Goal: Transaction & Acquisition: Purchase product/service

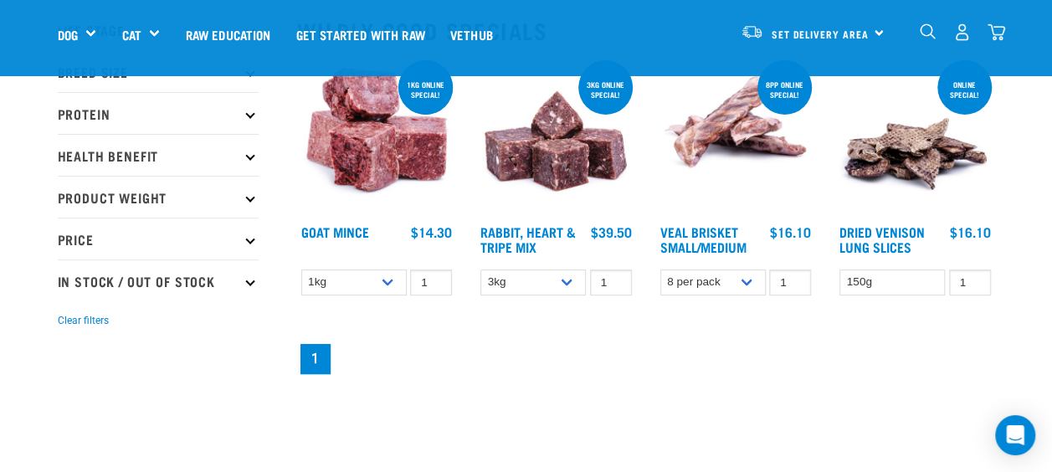
scroll to position [194, 0]
click at [249, 231] on p "Price" at bounding box center [158, 238] width 201 height 42
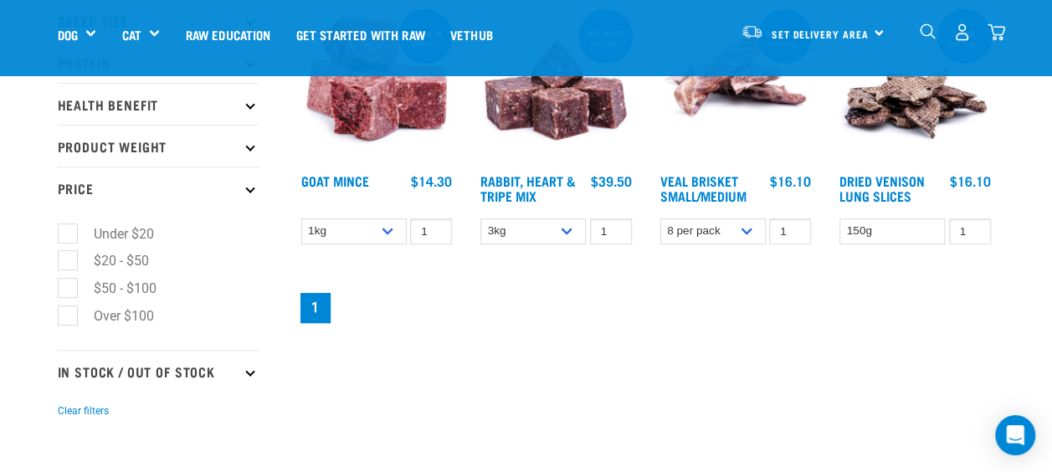
scroll to position [247, 0]
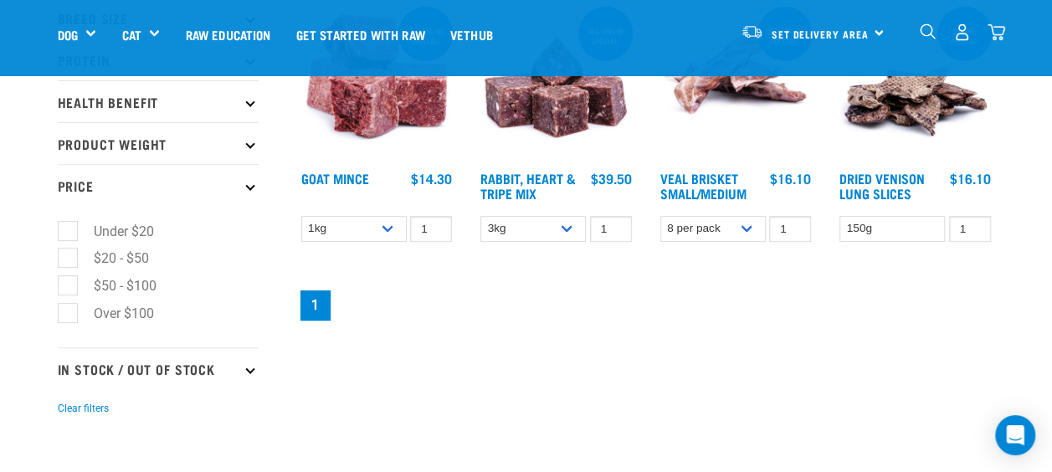
click at [249, 181] on icon at bounding box center [249, 185] width 9 height 9
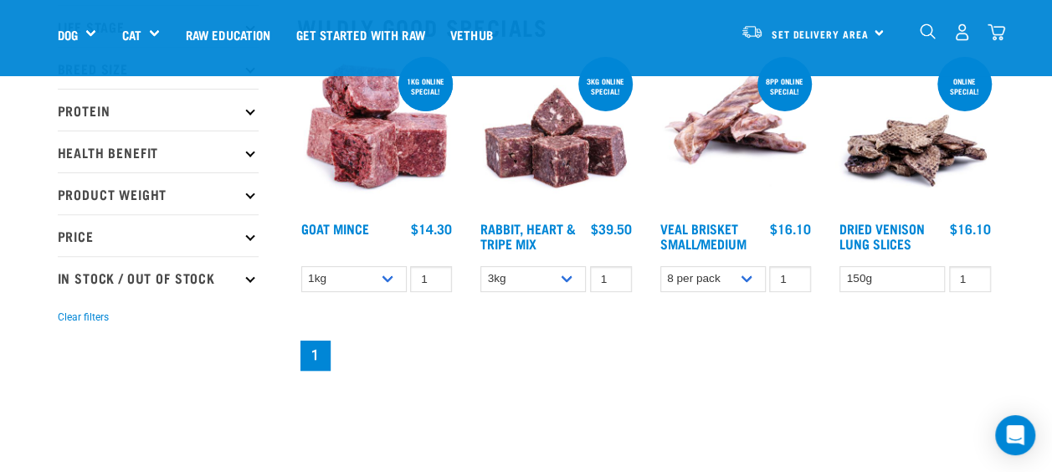
scroll to position [192, 0]
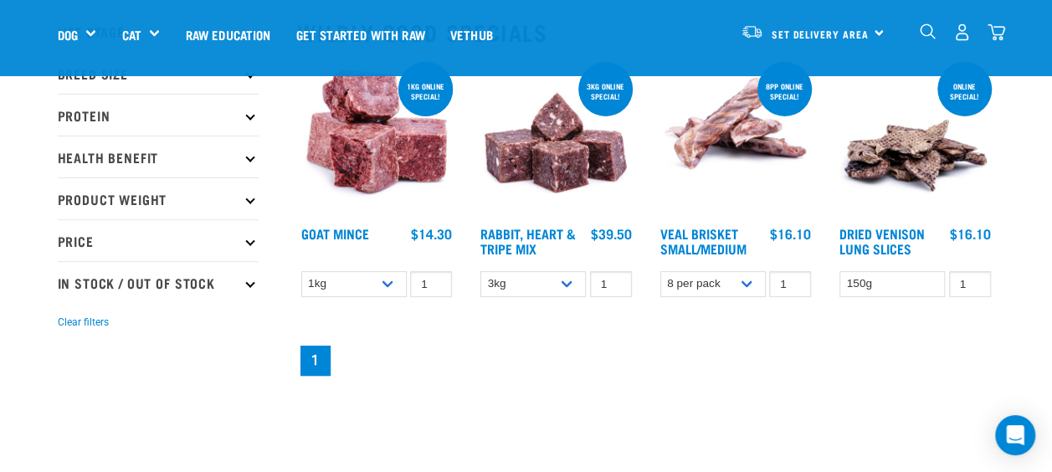
click at [249, 194] on icon at bounding box center [249, 198] width 9 height 9
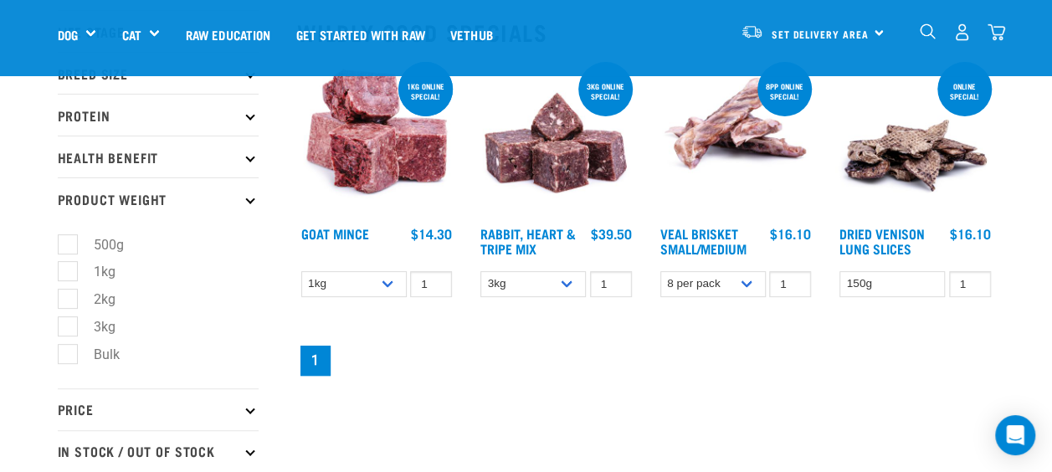
click at [70, 351] on label "Bulk" at bounding box center [96, 354] width 59 height 21
click at [69, 351] on input "Bulk" at bounding box center [63, 351] width 11 height 11
checkbox input "true"
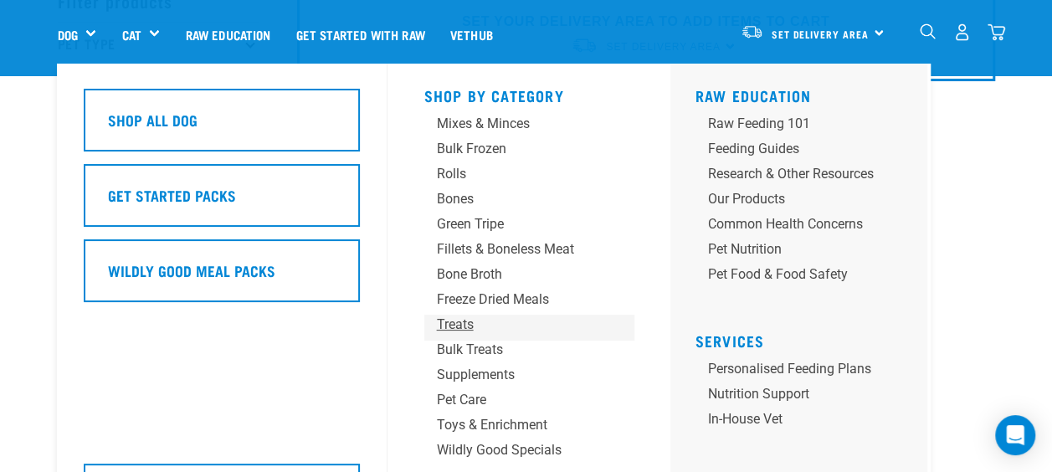
scroll to position [107, 0]
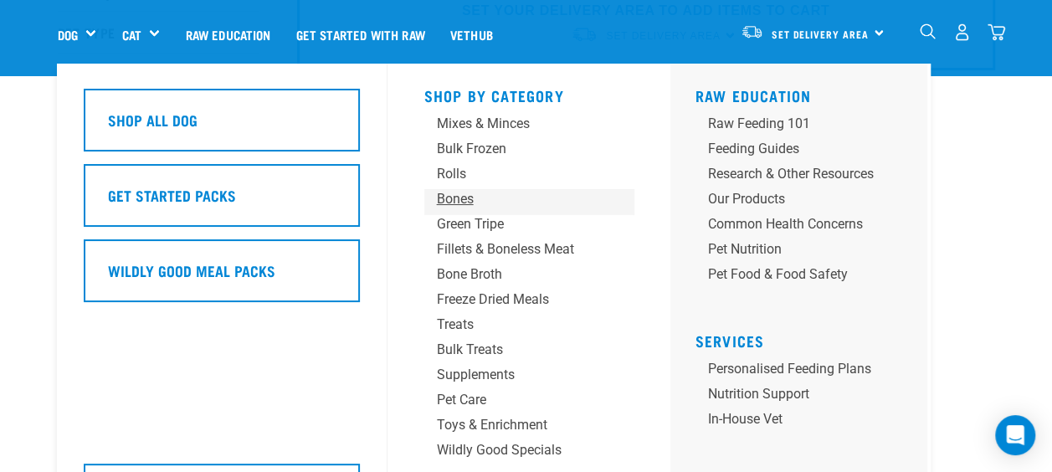
click at [450, 196] on div "Bones" at bounding box center [515, 199] width 157 height 20
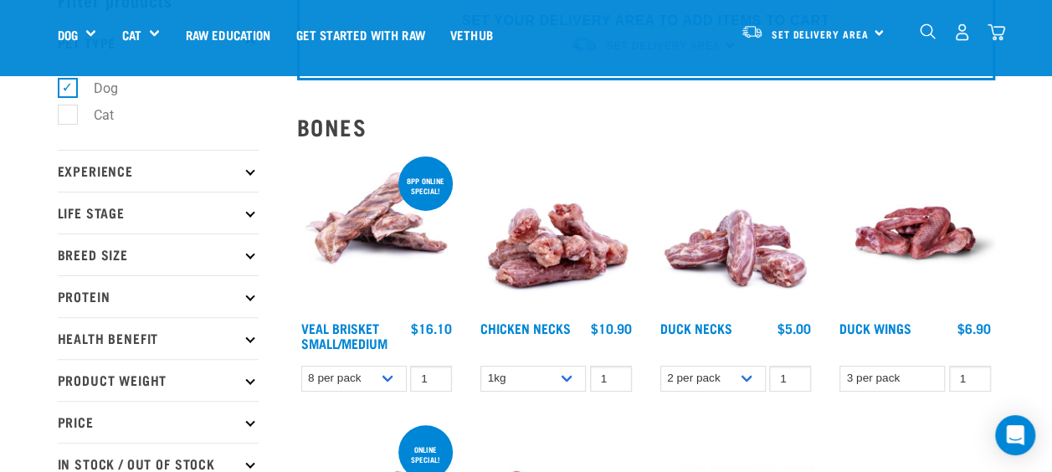
scroll to position [100, 0]
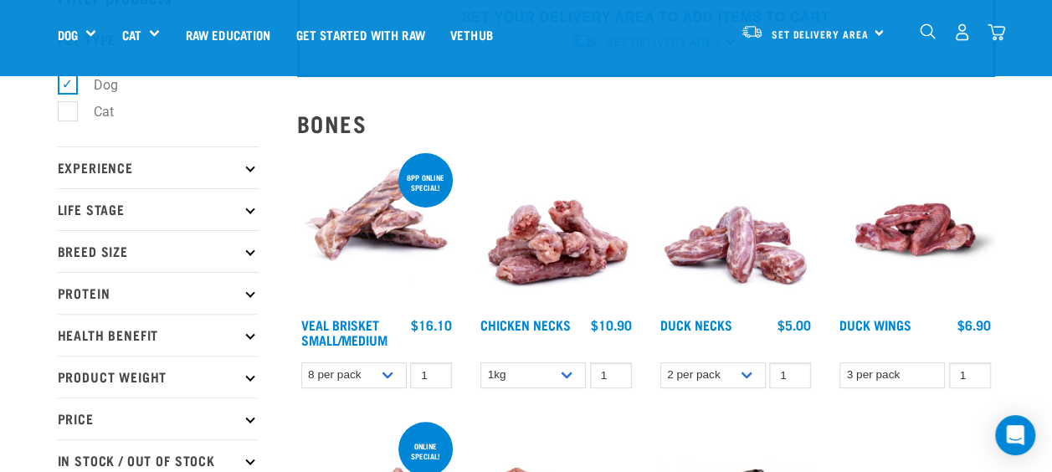
click at [296, 393] on div "8pp online special! Veal Brisket Small/Medium 1 0 100 0 100" at bounding box center [377, 274] width 180 height 269
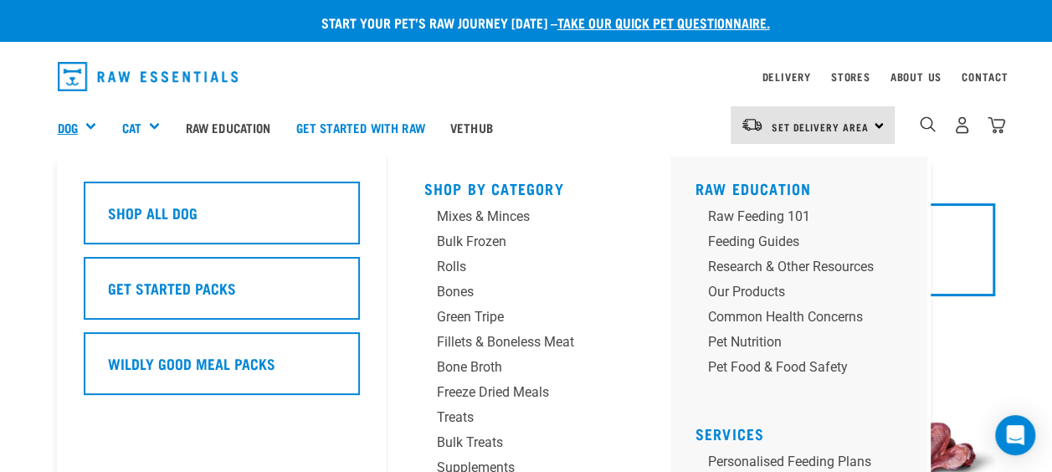
click at [77, 125] on link "Dog" at bounding box center [68, 127] width 20 height 19
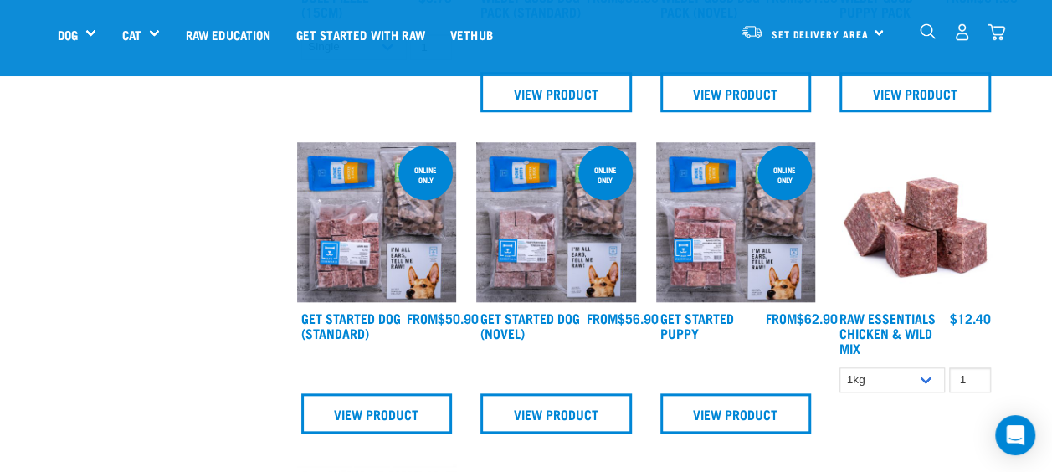
scroll to position [699, 0]
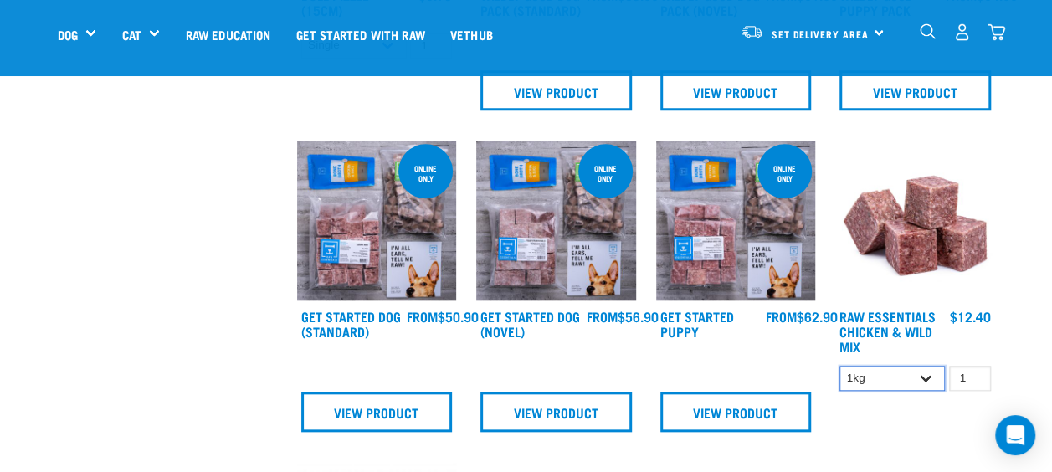
click at [929, 375] on select "1kg 3kg Bulk (10kg)" at bounding box center [892, 379] width 105 height 26
select select "14881"
click at [840, 366] on select "1kg 3kg Bulk (10kg)" at bounding box center [892, 379] width 105 height 26
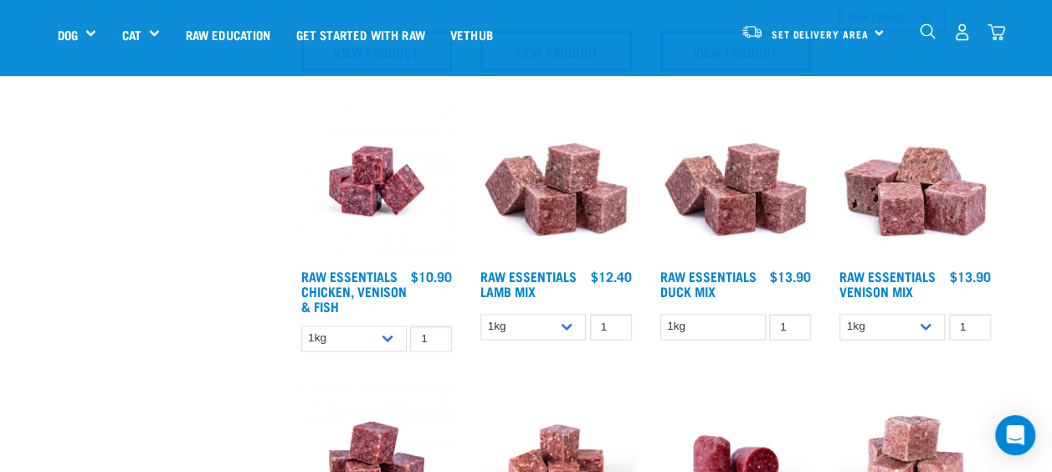
scroll to position [1061, 0]
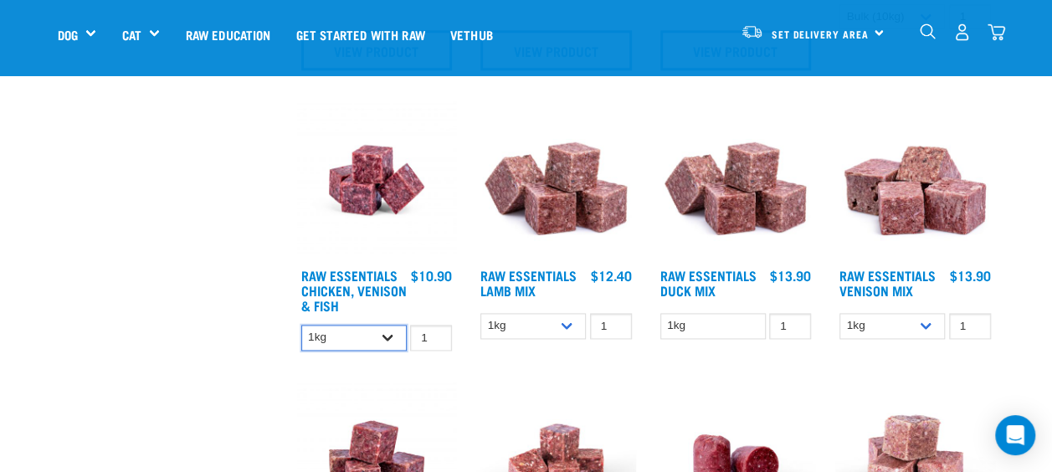
click at [394, 333] on select "1kg 3kg" at bounding box center [353, 338] width 105 height 26
select select "28665"
click at [301, 325] on select "1kg 3kg" at bounding box center [353, 338] width 105 height 26
click at [573, 325] on select "1kg 3kg Bulk (10kg)" at bounding box center [533, 326] width 105 height 26
select select "341961"
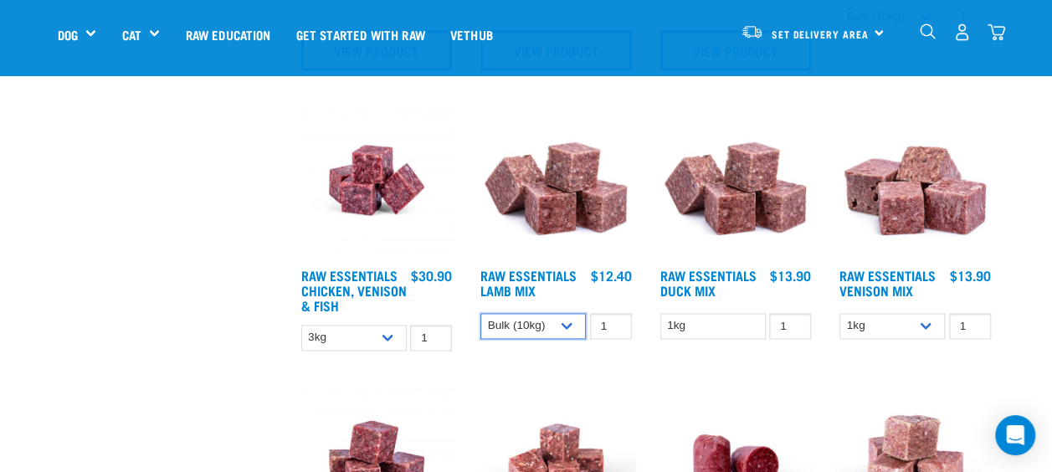
click at [481, 313] on select "1kg 3kg Bulk (10kg)" at bounding box center [533, 326] width 105 height 26
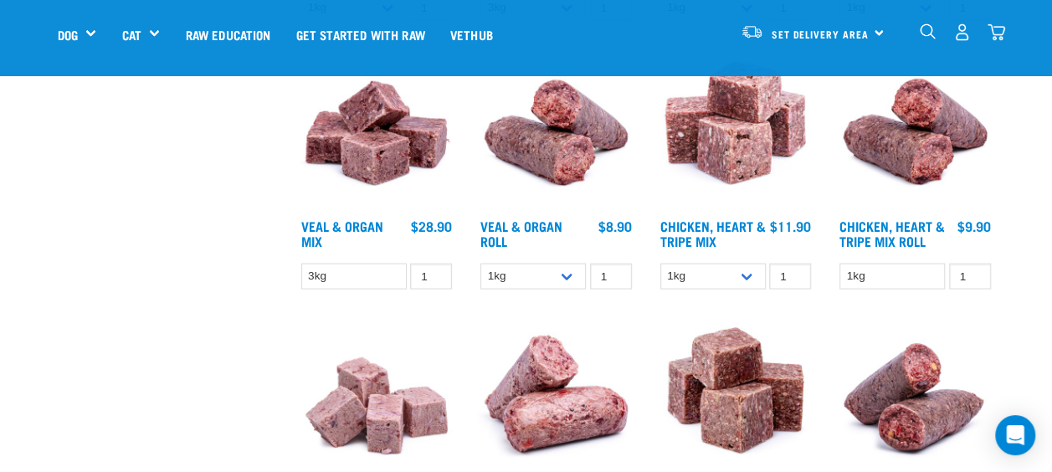
scroll to position [1660, 0]
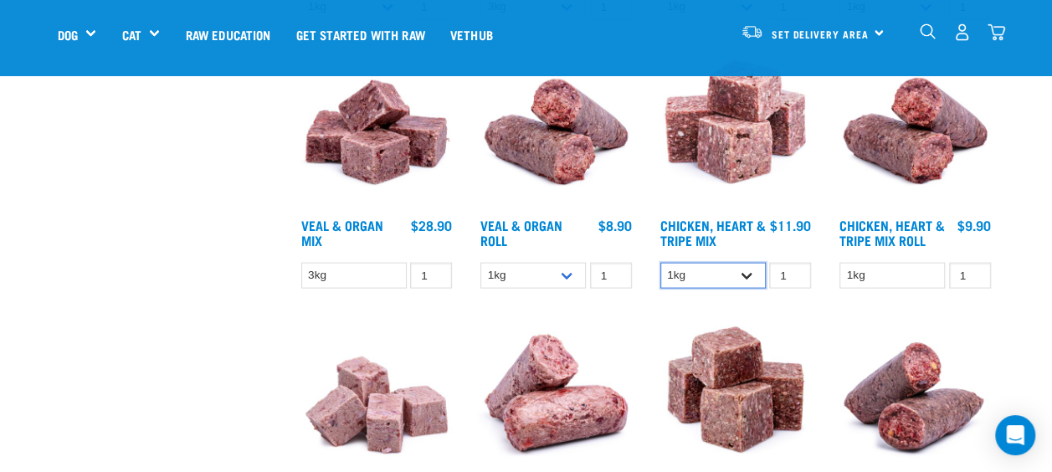
click at [749, 275] on select "1kg 3kg" at bounding box center [712, 276] width 105 height 26
select select "368"
click at [660, 263] on select "1kg 3kg" at bounding box center [712, 276] width 105 height 26
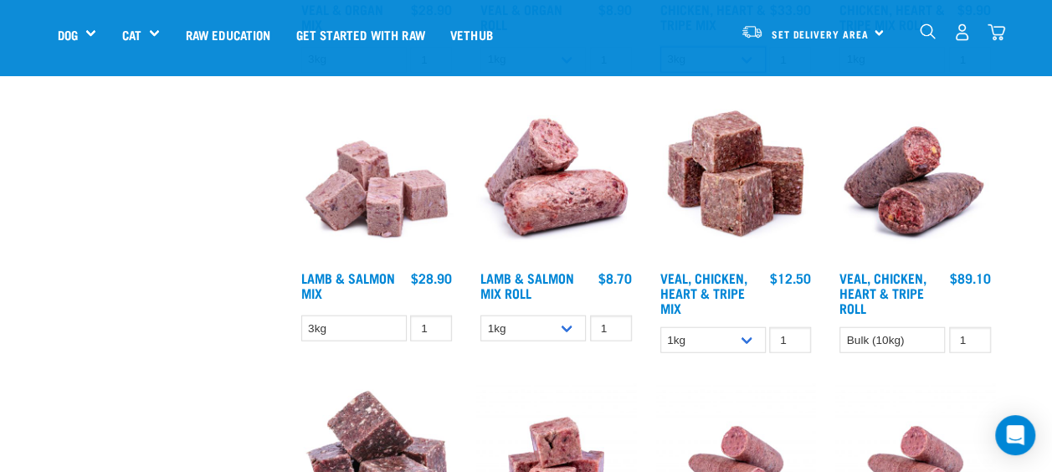
scroll to position [1877, 0]
click at [568, 323] on select "1kg Bulk (10kg)" at bounding box center [533, 328] width 105 height 26
select select "913"
click at [481, 315] on select "1kg Bulk (10kg)" at bounding box center [533, 328] width 105 height 26
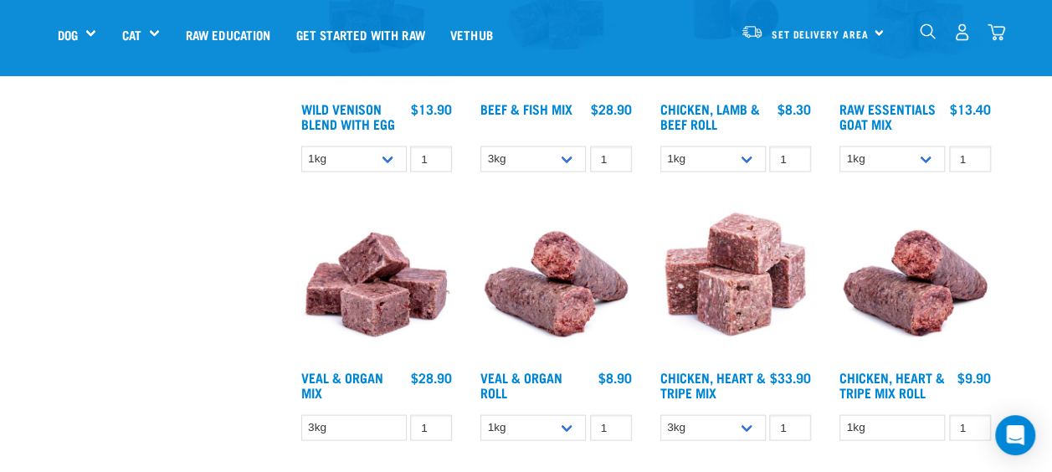
scroll to position [1509, 0]
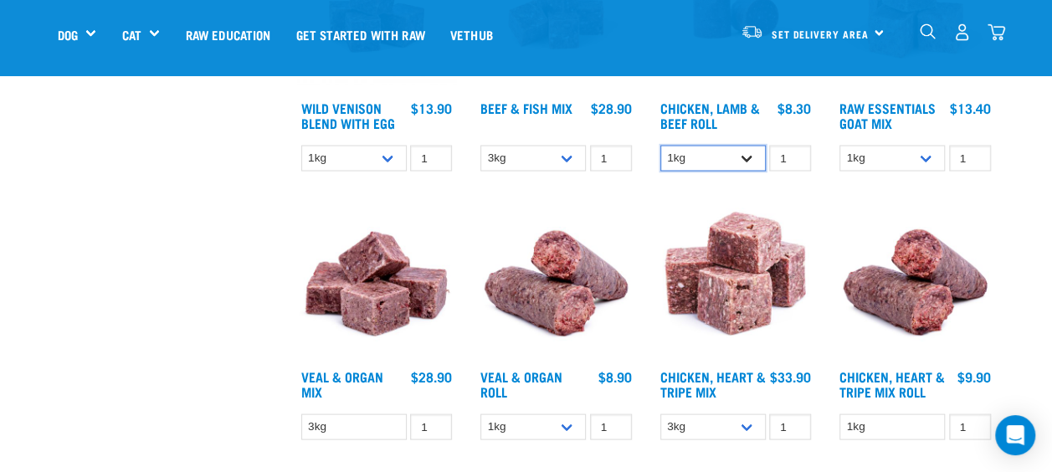
click at [747, 157] on select "1kg Bulk (10kg)" at bounding box center [712, 158] width 105 height 26
select select "418575"
click at [660, 145] on select "1kg Bulk (10kg)" at bounding box center [712, 158] width 105 height 26
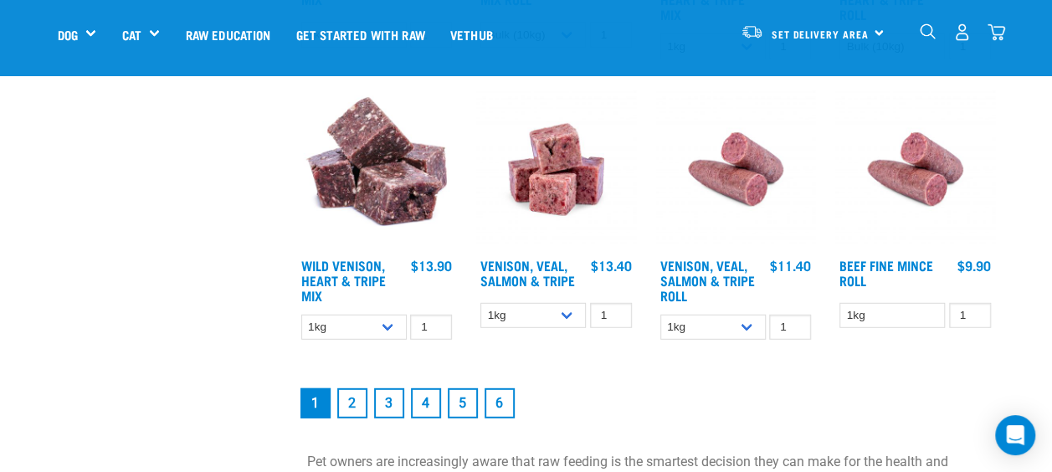
scroll to position [2166, 0]
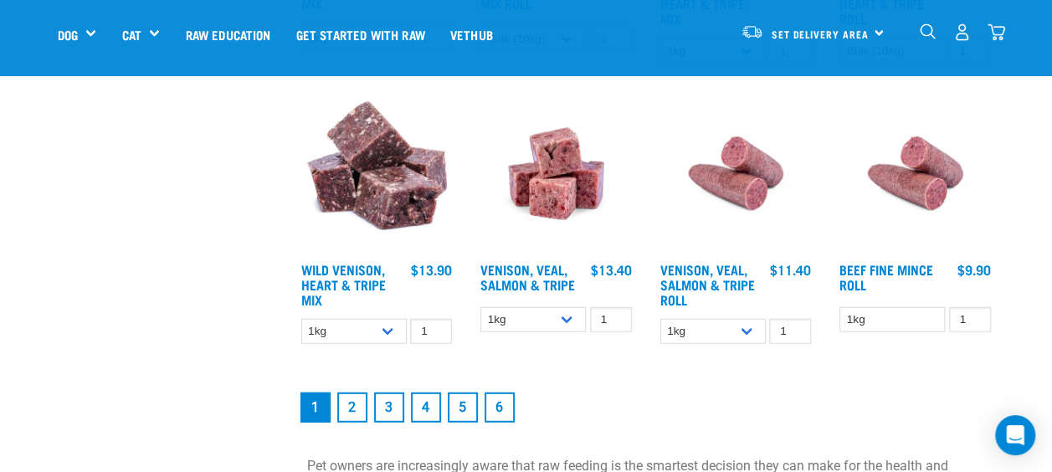
click at [353, 400] on link "2" at bounding box center [352, 408] width 30 height 30
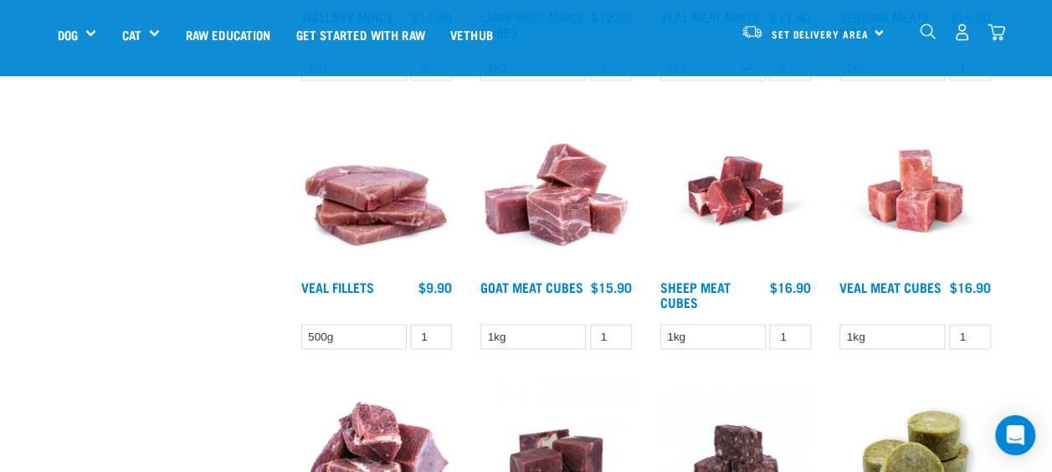
scroll to position [1496, 0]
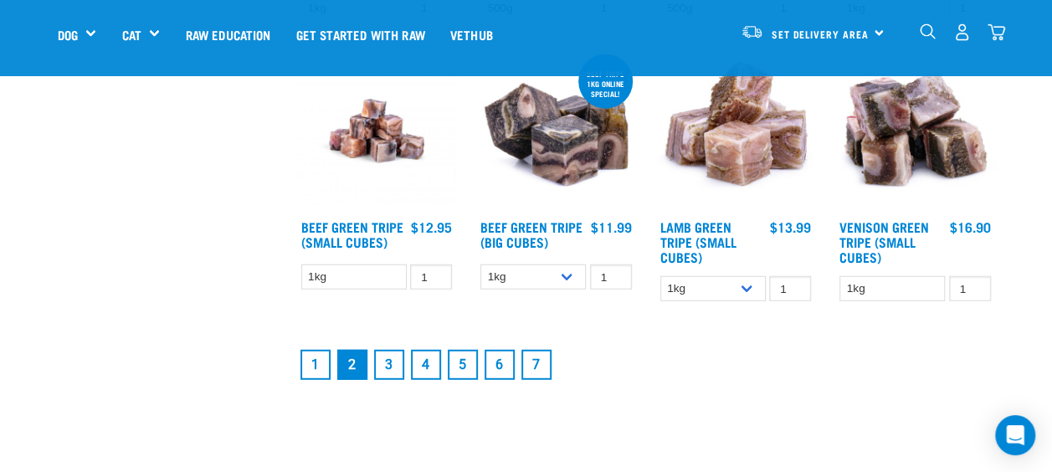
scroll to position [2093, 0]
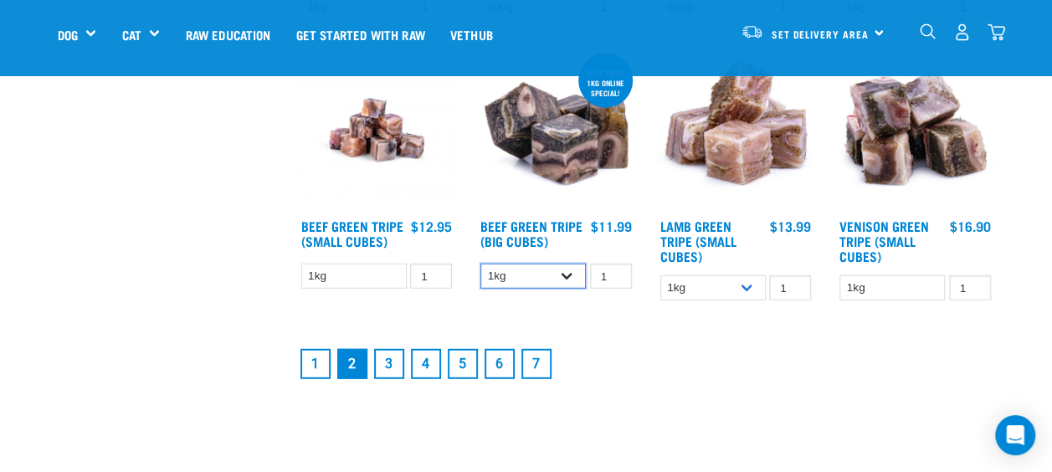
click at [570, 290] on select "1kg 3kg Bulk (10kg)" at bounding box center [533, 277] width 105 height 26
click at [481, 272] on select "1kg 3kg Bulk (10kg)" at bounding box center [533, 277] width 105 height 26
click at [573, 283] on select "1kg 3kg Bulk (10kg)" at bounding box center [533, 277] width 105 height 26
click at [481, 272] on select "1kg 3kg Bulk (10kg)" at bounding box center [533, 277] width 105 height 26
click at [572, 281] on select "1kg 3kg Bulk (10kg)" at bounding box center [533, 277] width 105 height 26
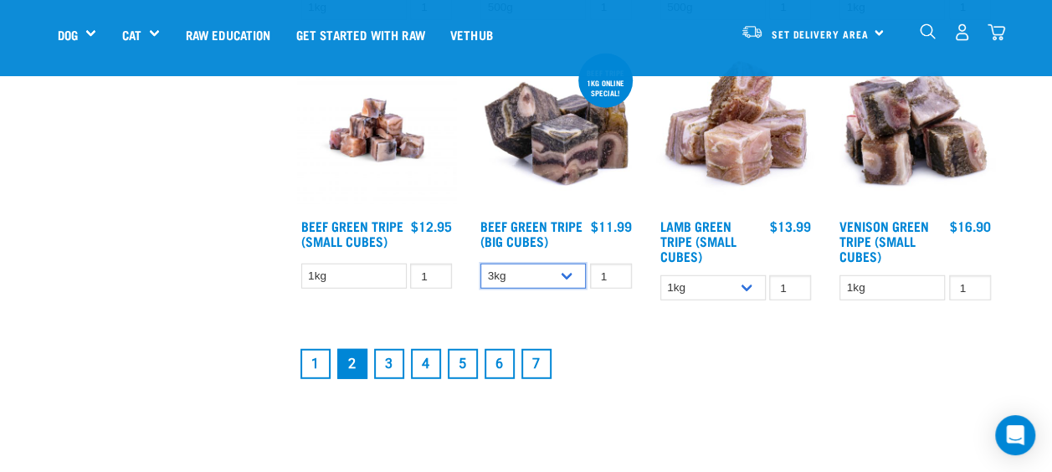
click at [481, 272] on select "1kg 3kg Bulk (10kg)" at bounding box center [533, 277] width 105 height 26
click at [568, 282] on select "1kg 3kg Bulk (10kg)" at bounding box center [533, 277] width 105 height 26
select select "345"
click at [481, 272] on select "1kg 3kg Bulk (10kg)" at bounding box center [533, 277] width 105 height 26
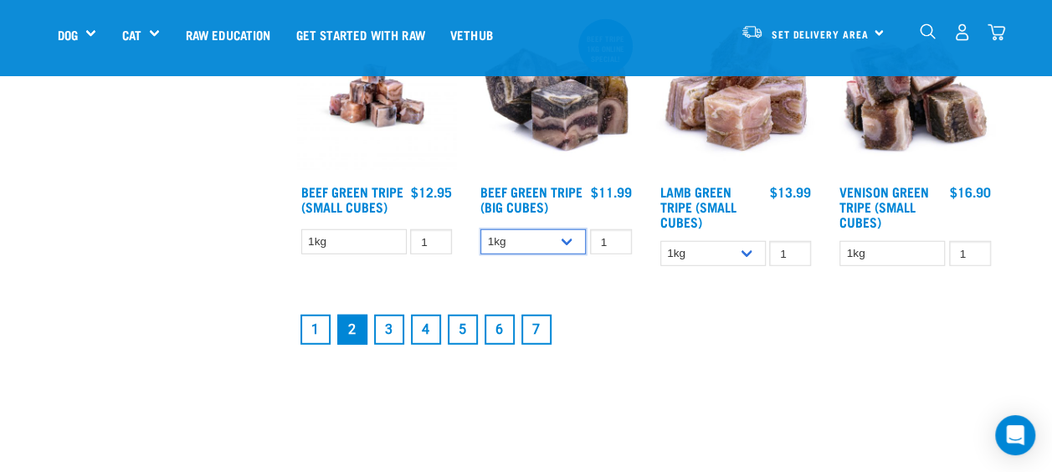
scroll to position [2133, 0]
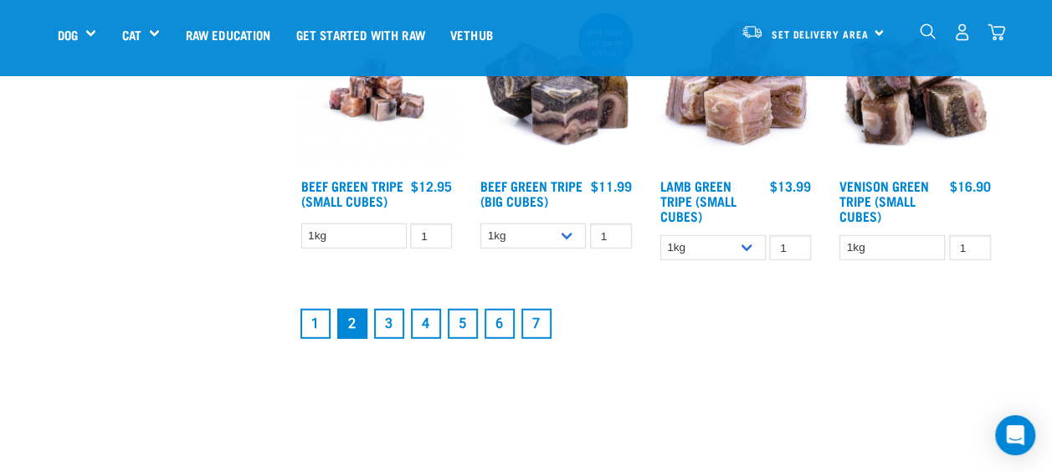
click at [390, 339] on link "3" at bounding box center [389, 324] width 30 height 30
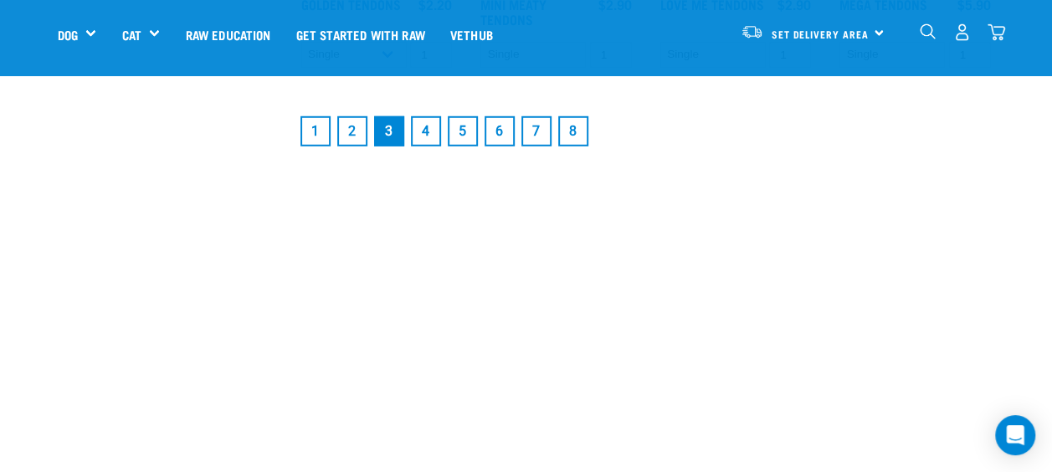
scroll to position [2326, 0]
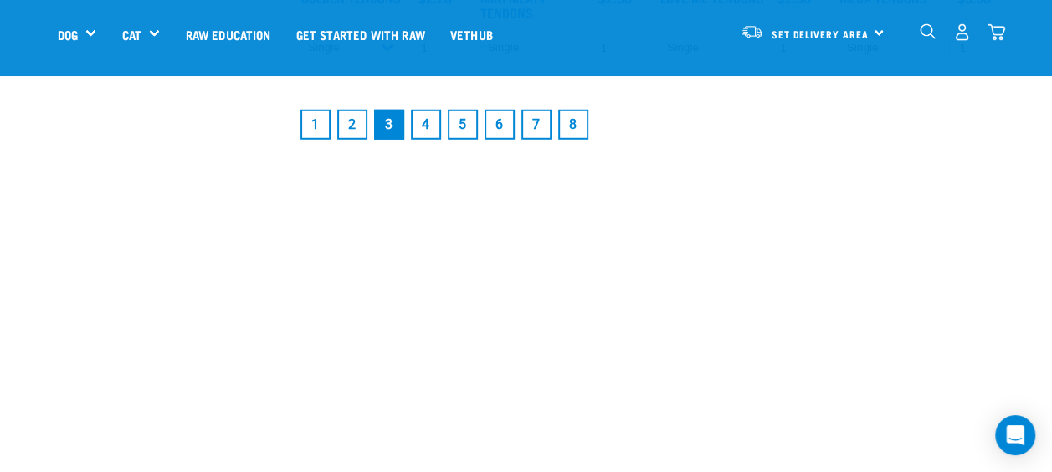
click at [436, 131] on link "4" at bounding box center [426, 125] width 30 height 30
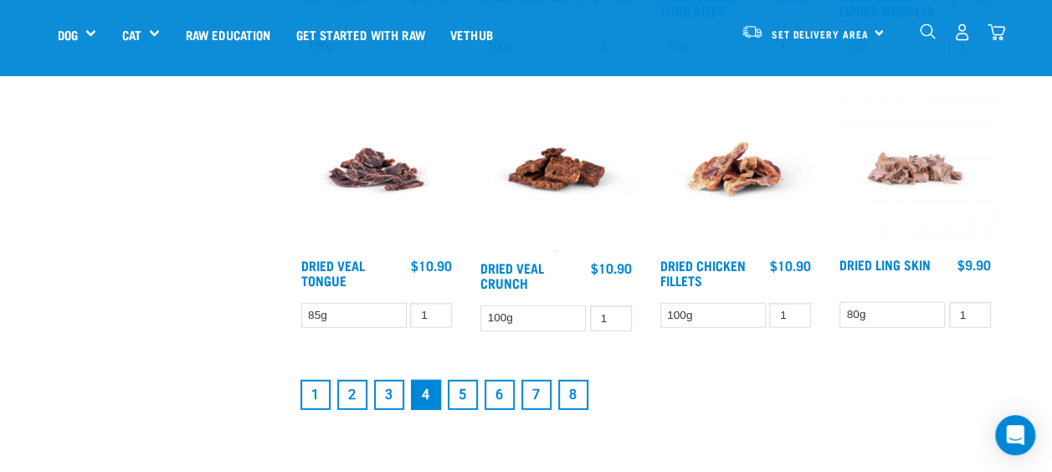
scroll to position [2068, 0]
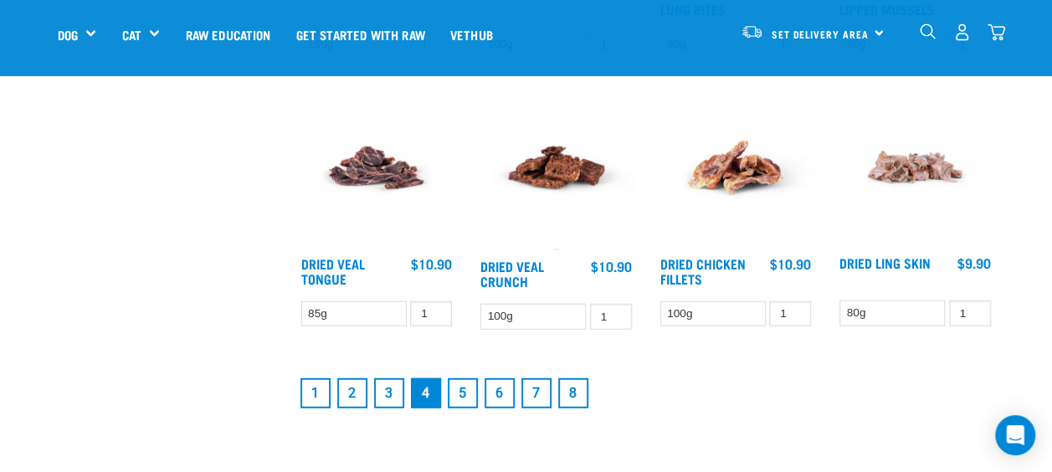
click at [464, 391] on link "5" at bounding box center [463, 393] width 30 height 30
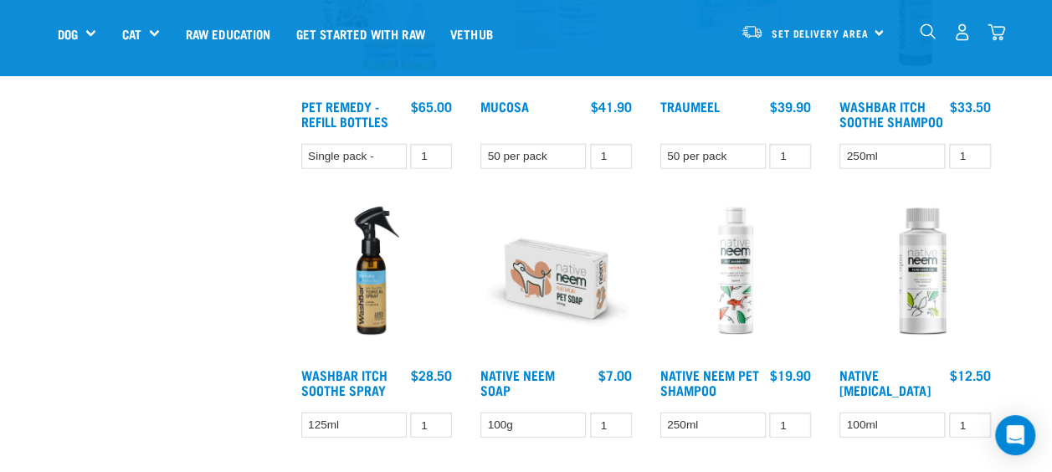
scroll to position [2062, 0]
click at [295, 419] on div "WashBar Itch Soothe Spray 1 0 100" at bounding box center [377, 324] width 180 height 269
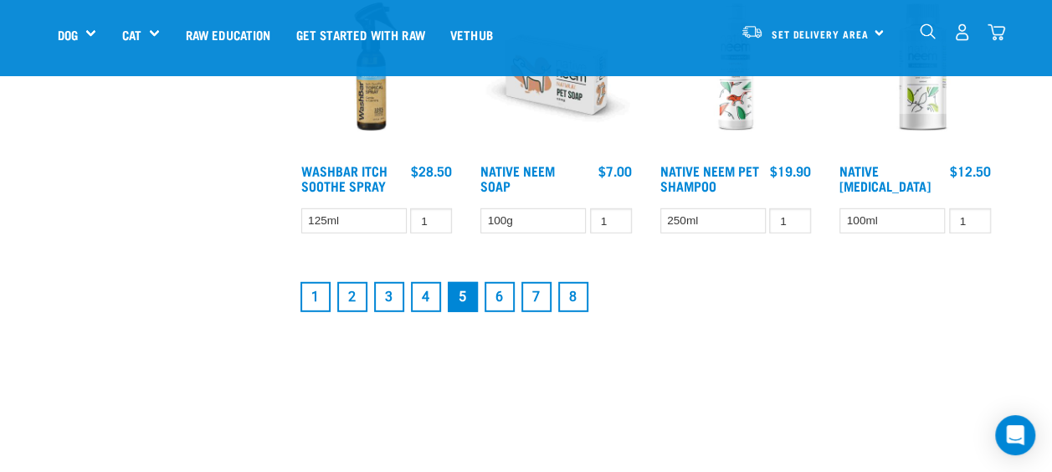
scroll to position [2268, 0]
click at [499, 298] on link "6" at bounding box center [500, 296] width 30 height 30
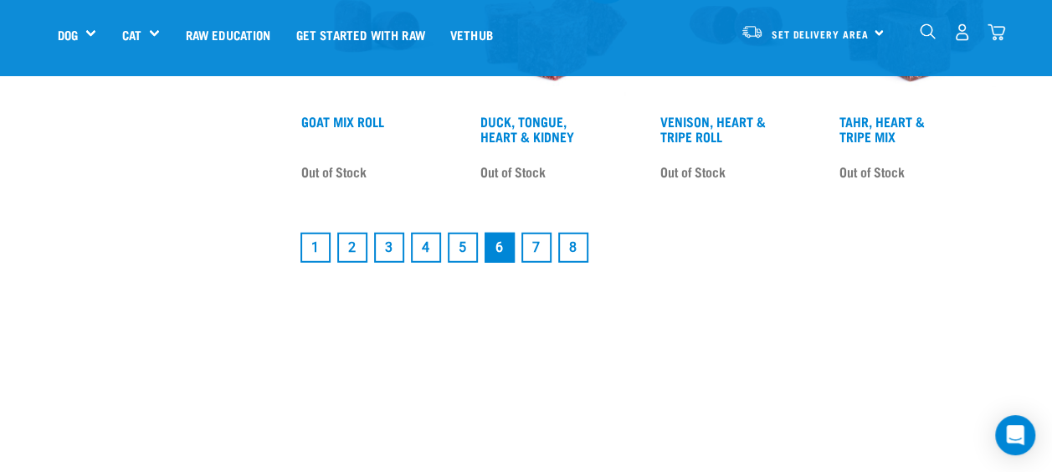
scroll to position [2291, 0]
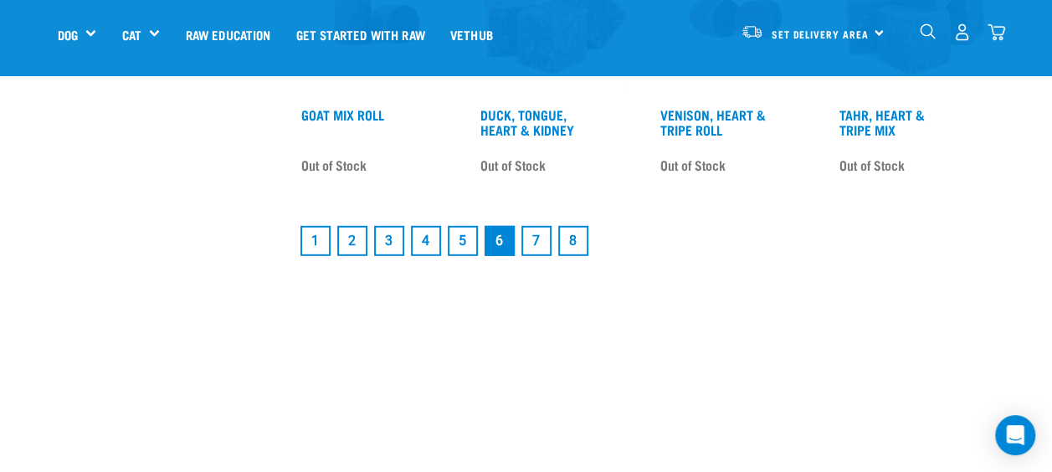
click at [542, 248] on link "7" at bounding box center [537, 241] width 30 height 30
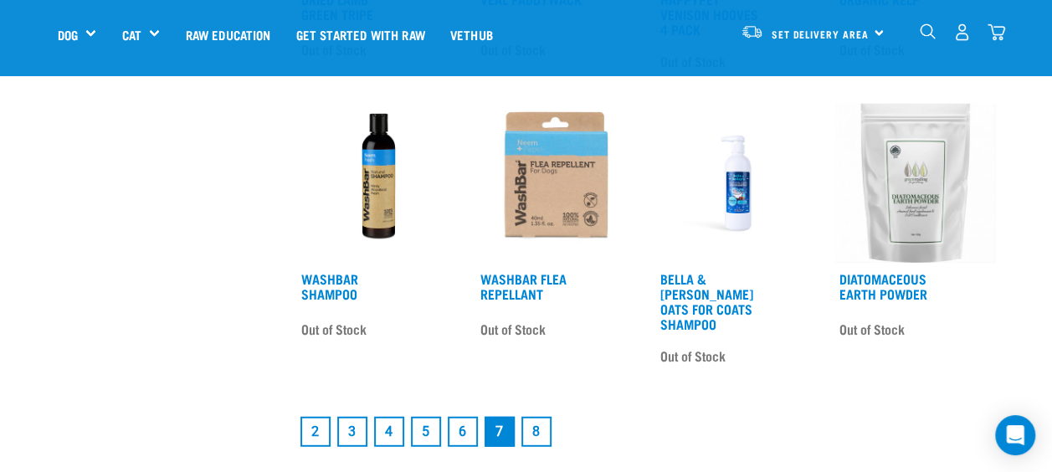
scroll to position [2050, 0]
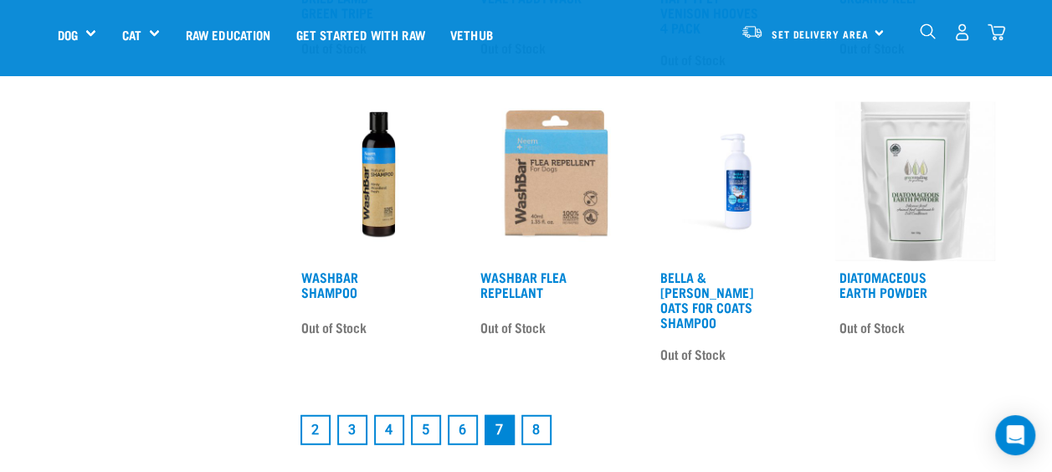
click at [538, 415] on link "8" at bounding box center [537, 430] width 30 height 30
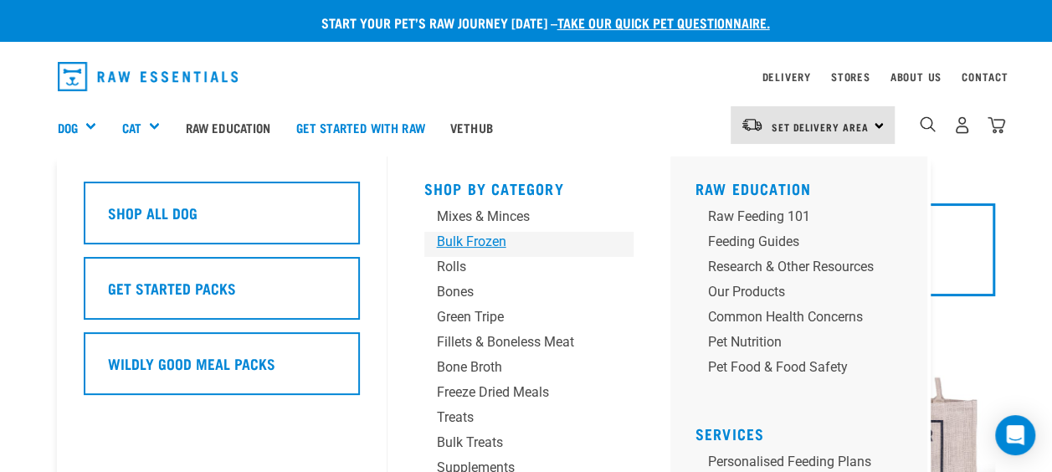
click at [484, 247] on div "Bulk Frozen" at bounding box center [515, 242] width 157 height 20
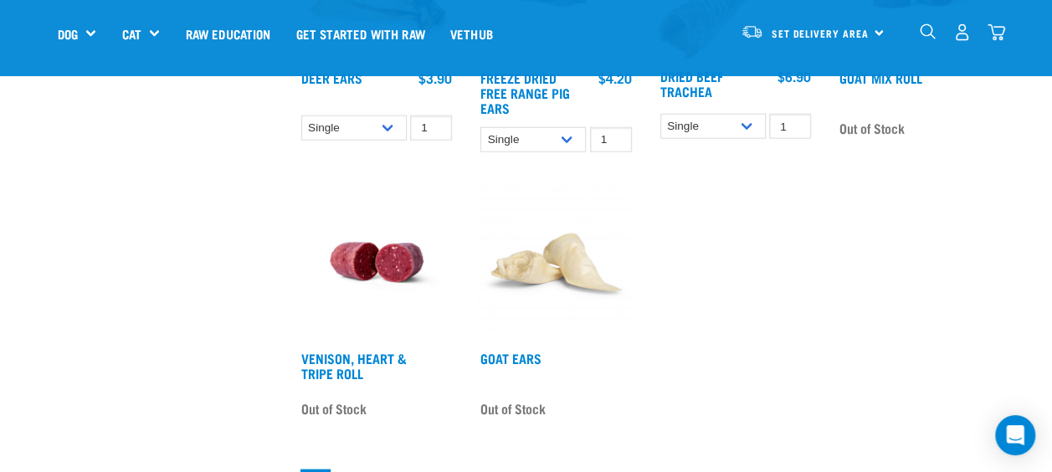
scroll to position [1997, 0]
